Goal: Check status: Check status

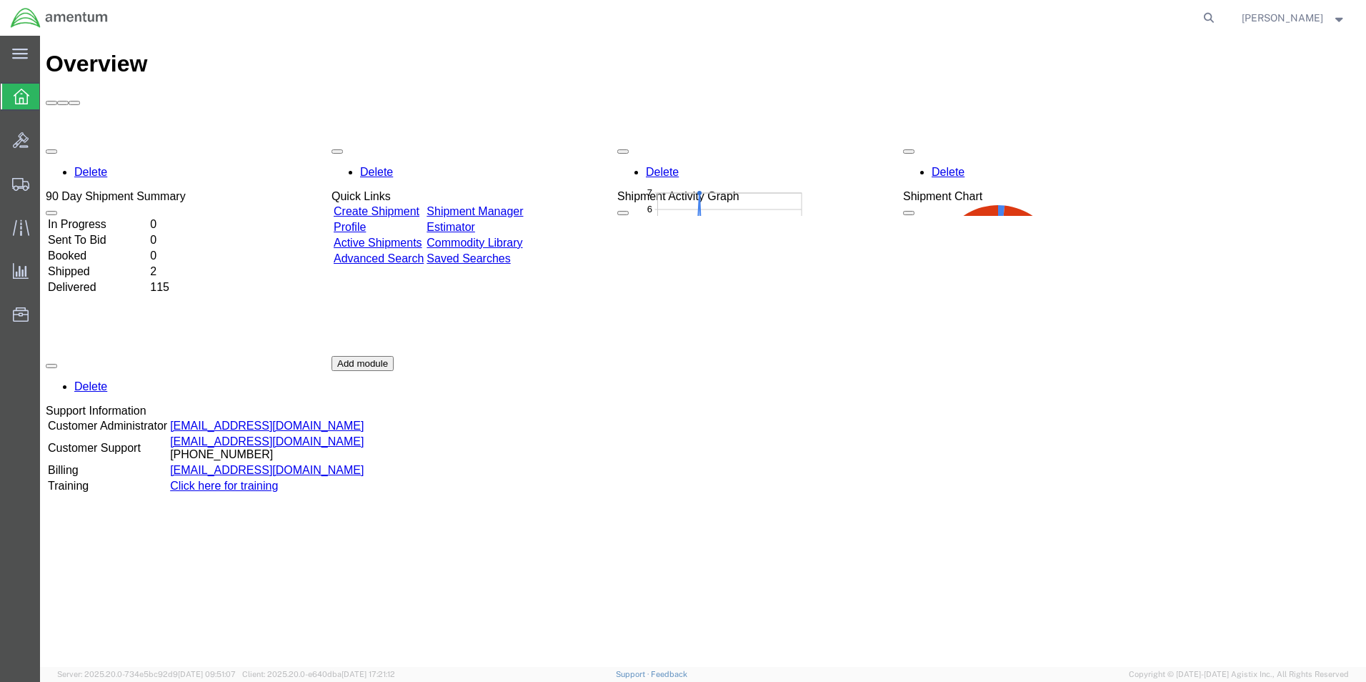
click at [95, 280] on td "Delivered" at bounding box center [97, 287] width 101 height 14
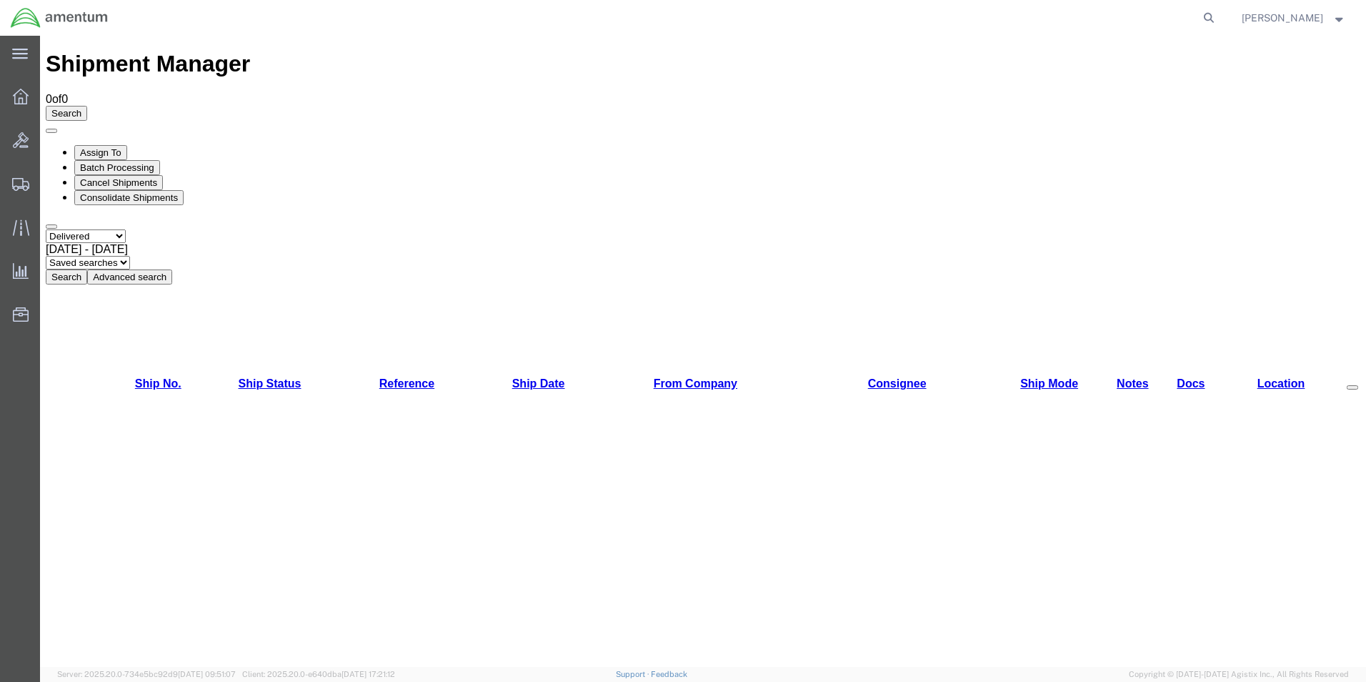
click at [87, 269] on button "Search" at bounding box center [66, 276] width 41 height 15
click at [1199, 24] on icon at bounding box center [1209, 18] width 20 height 20
click at [953, 24] on input "search" at bounding box center [982, 18] width 435 height 34
paste input "56978317"
click at [1209, 17] on icon at bounding box center [1209, 18] width 20 height 20
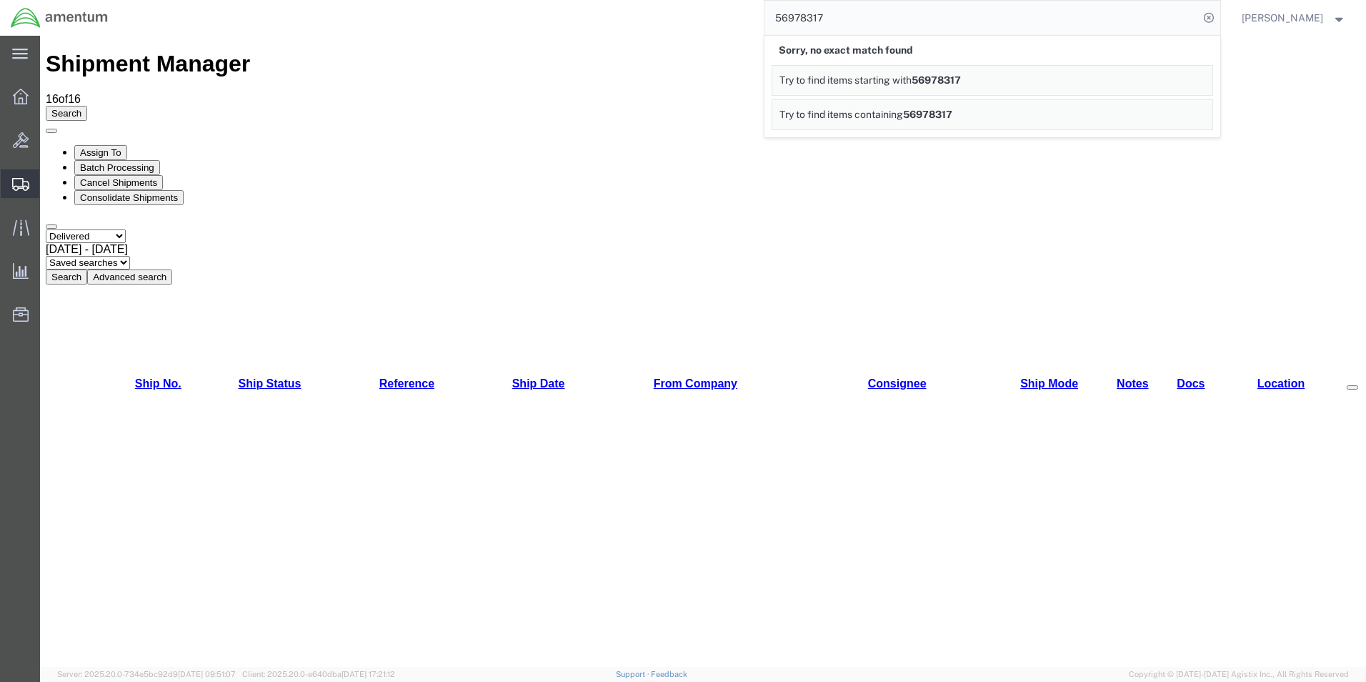
click at [49, 189] on span "Shipments" at bounding box center [44, 183] width 10 height 29
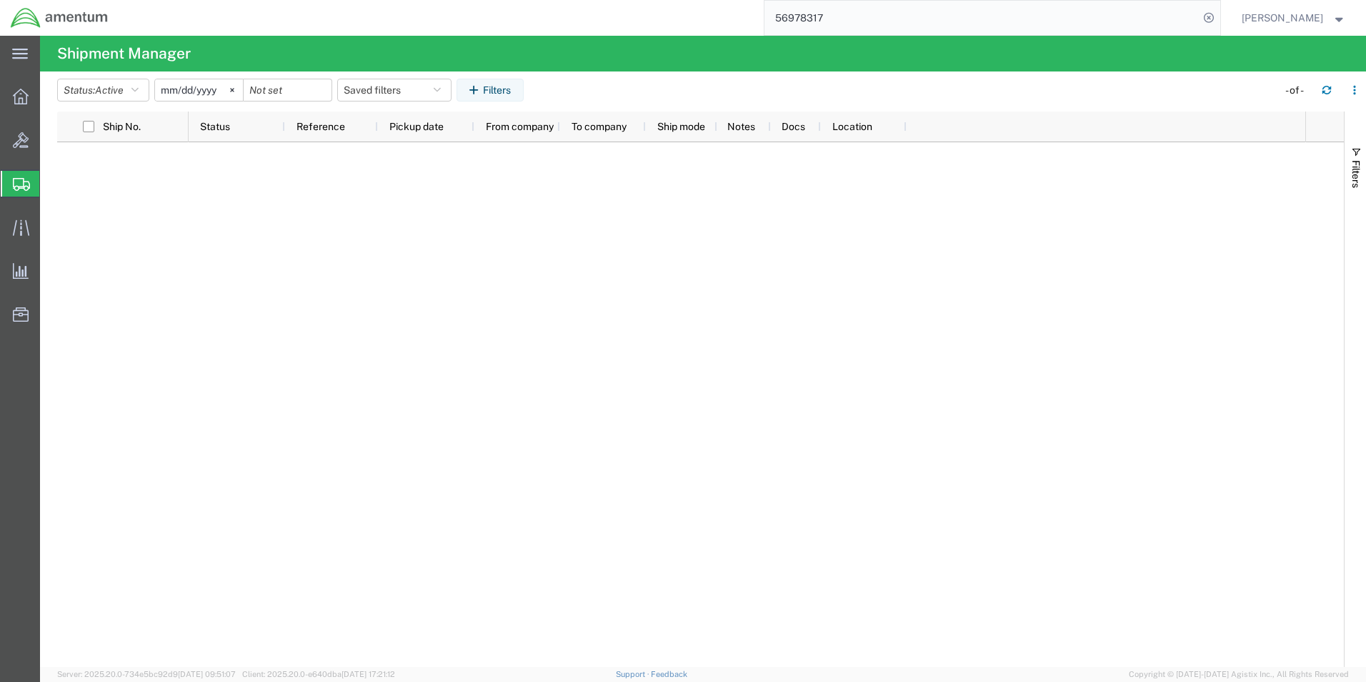
click at [862, 16] on input "56978317" at bounding box center [982, 18] width 435 height 34
click at [848, 18] on input "56978317" at bounding box center [982, 18] width 435 height 34
click at [885, 28] on input "56978317" at bounding box center [982, 18] width 435 height 34
drag, startPoint x: 823, startPoint y: 21, endPoint x: 725, endPoint y: 20, distance: 97.2
click at [725, 20] on div "56978317" at bounding box center [670, 18] width 1102 height 36
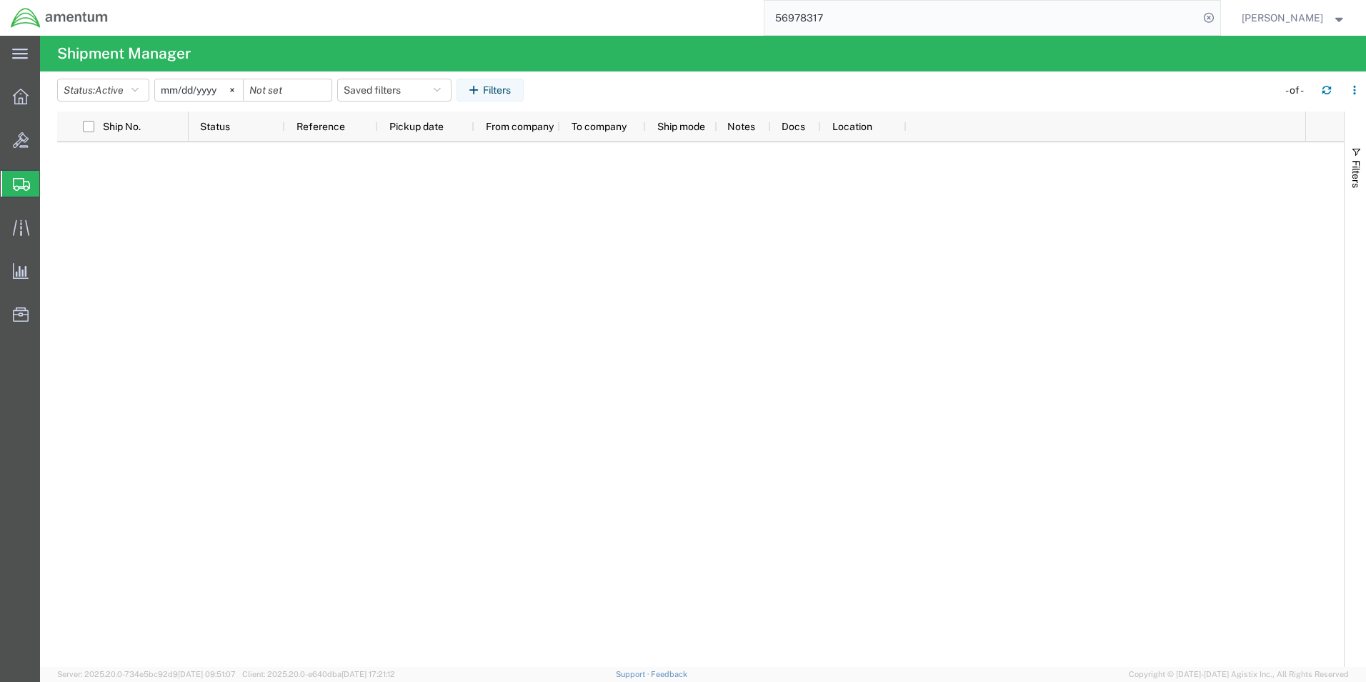
paste input "7818396320"
type input "7818396320"
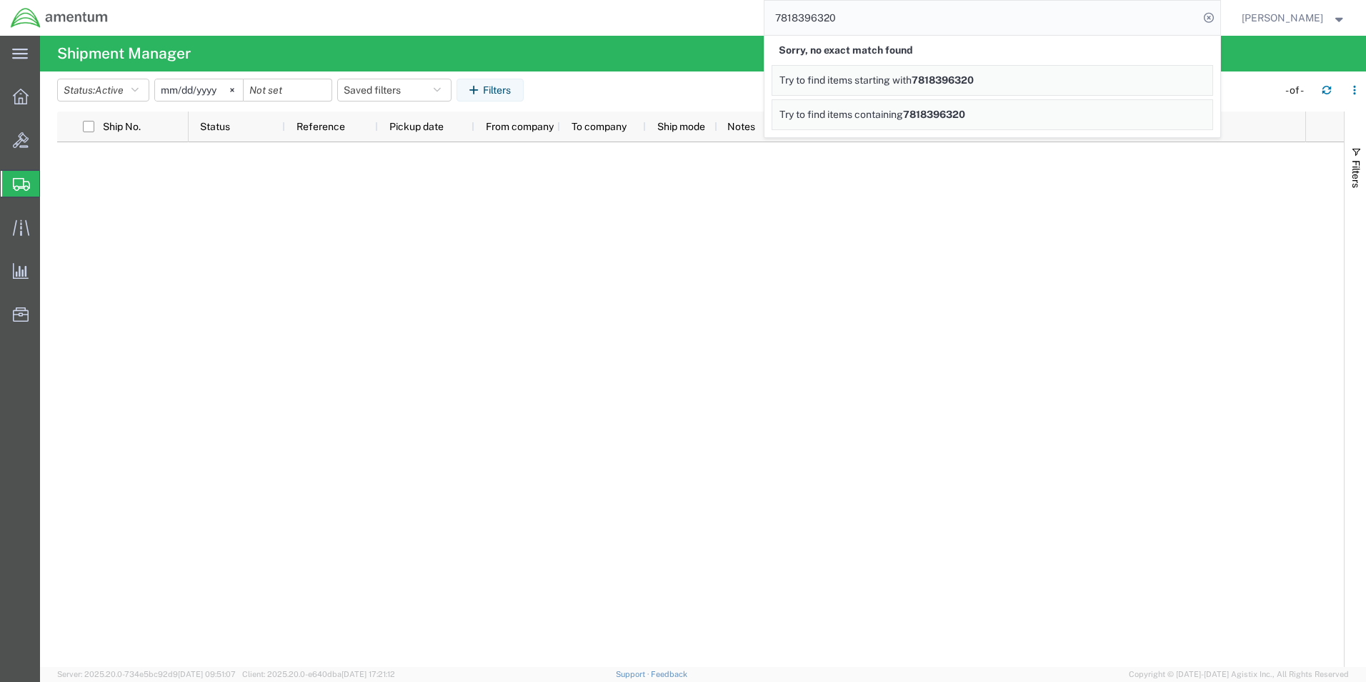
click at [835, 114] on span "Try to find items containing" at bounding box center [842, 114] width 124 height 11
click at [25, 102] on icon at bounding box center [21, 97] width 16 height 16
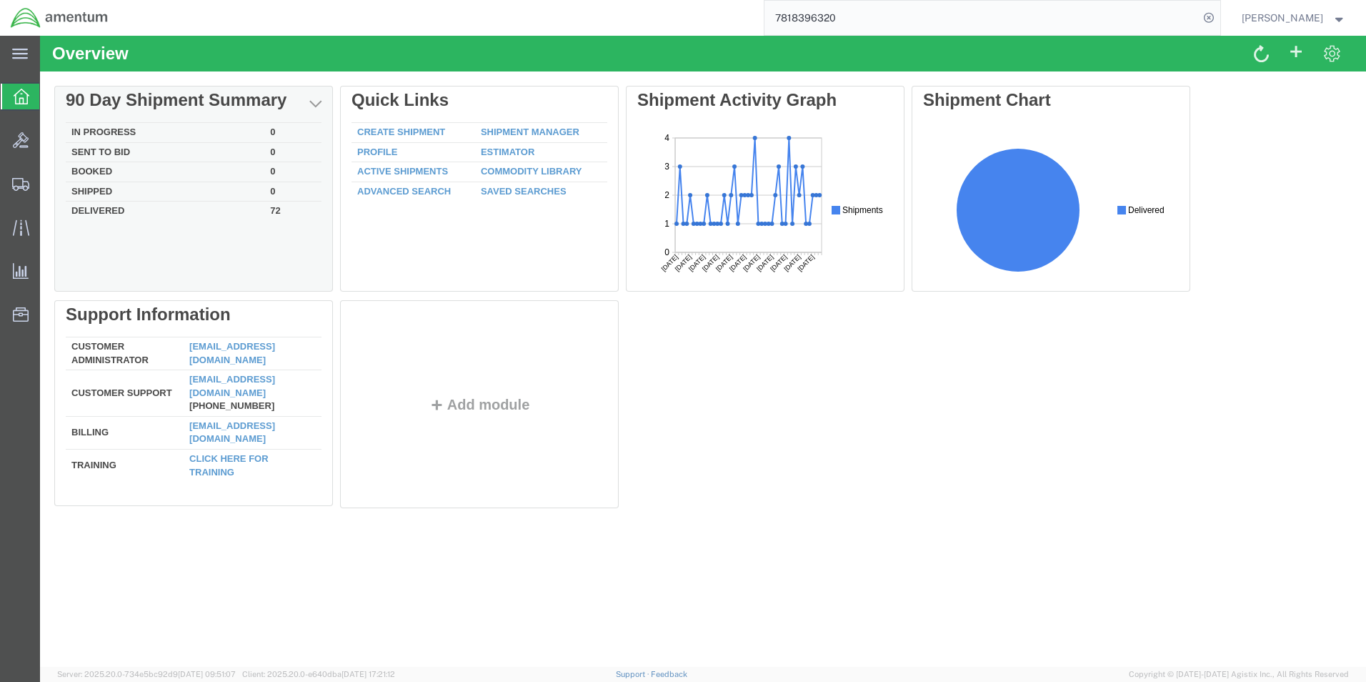
click at [124, 212] on td "Delivered" at bounding box center [165, 210] width 199 height 16
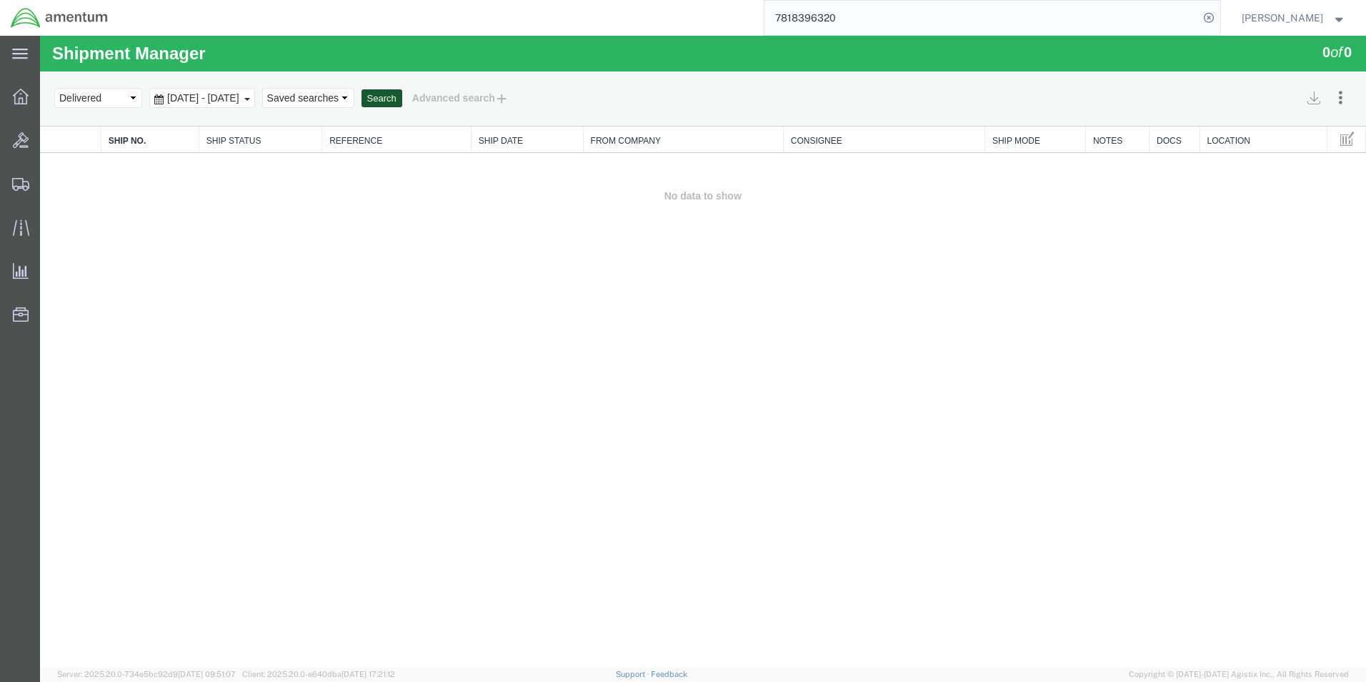
click at [402, 90] on button "Search" at bounding box center [382, 98] width 41 height 19
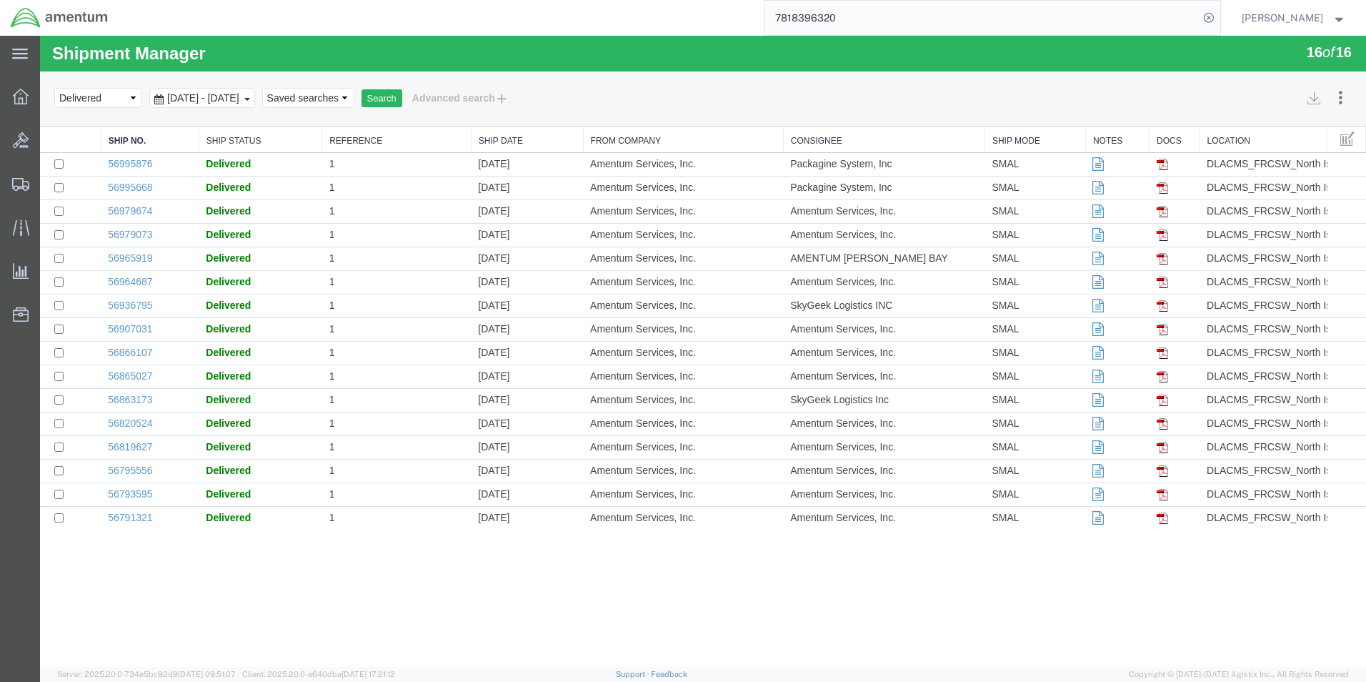
click at [249, 602] on div "Shipment Manager 16 of 16 Search Assign To Batch Processing Cancel Shipments Co…" at bounding box center [703, 351] width 1326 height 631
